Goal: Manage account settings

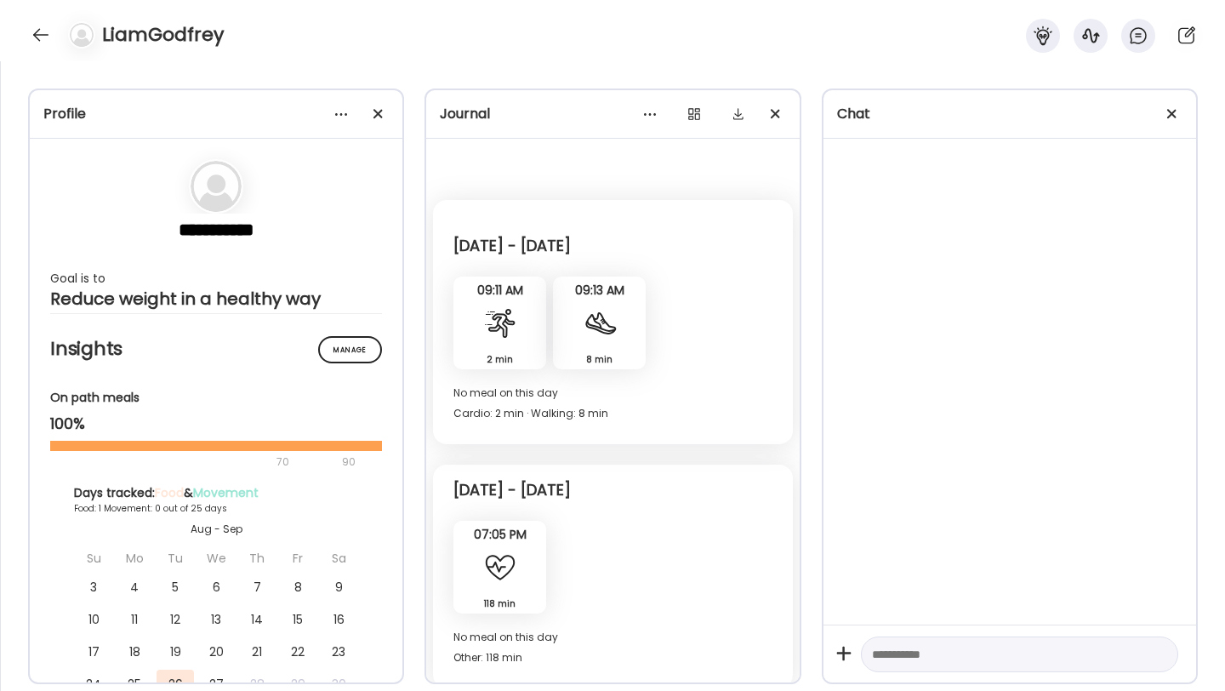
click at [28, 41] on div at bounding box center [40, 34] width 27 height 27
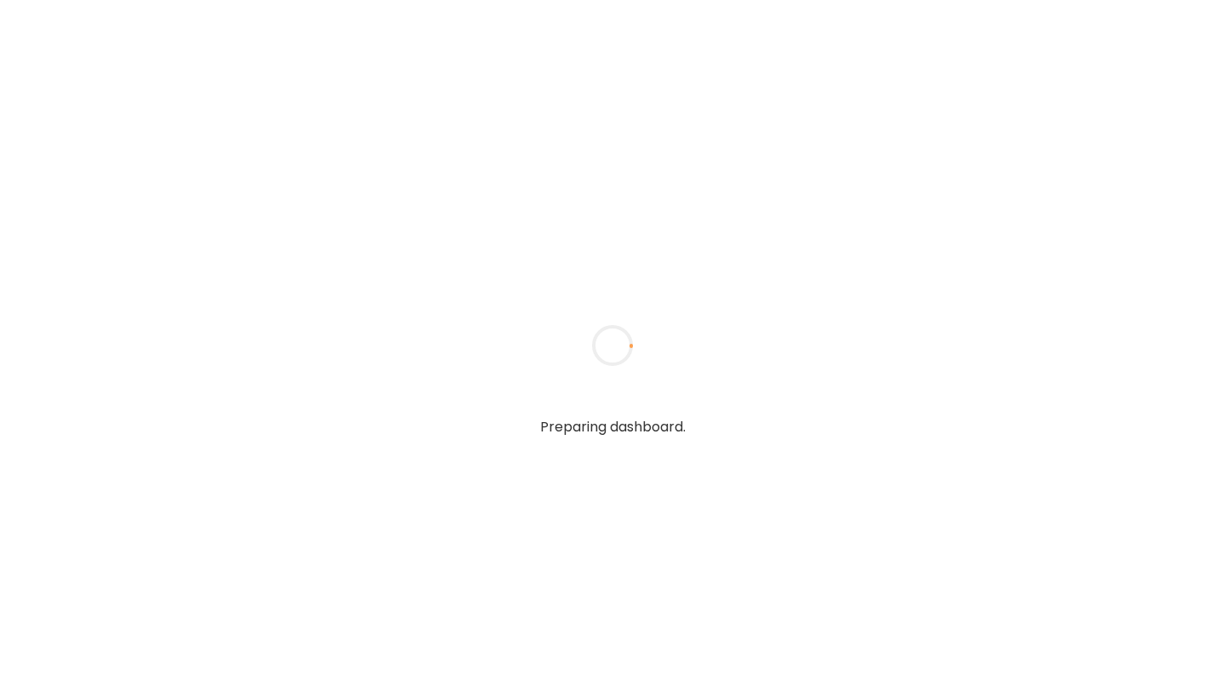
type input "**********"
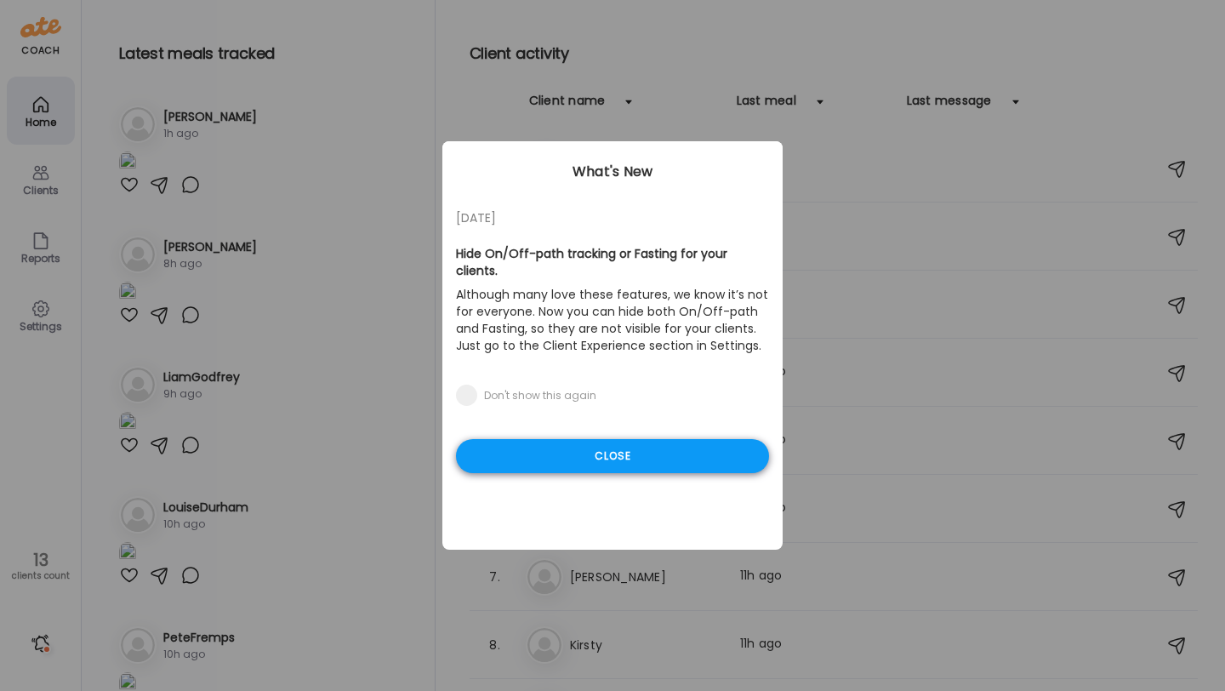
click at [532, 439] on div "Close" at bounding box center [612, 456] width 313 height 34
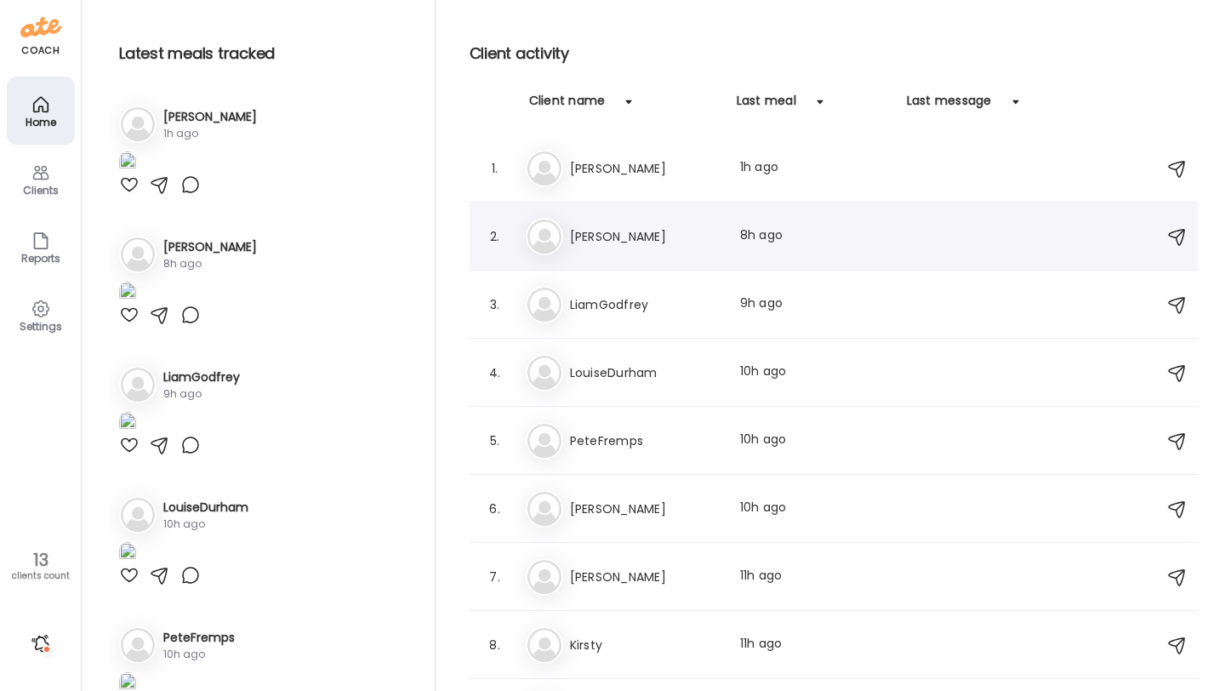
click at [613, 213] on div "2. Lo Louise Last meal: 8h ago" at bounding box center [834, 236] width 728 height 68
